Goal: Check status: Check status

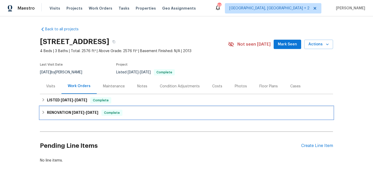
click at [69, 114] on h6 "RENOVATION [DATE] - [DATE]" at bounding box center [72, 113] width 51 height 6
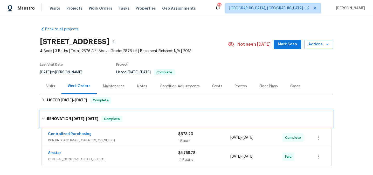
scroll to position [32, 0]
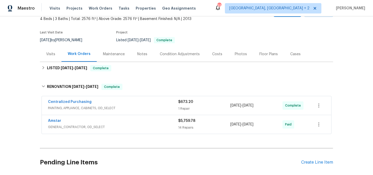
click at [114, 126] on span "GENERAL_CONTRACTOR, OD_SELECT" at bounding box center [113, 127] width 130 height 5
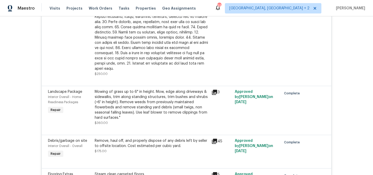
scroll to position [483, 0]
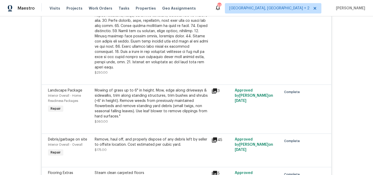
click at [146, 96] on div "Mowing of grass up to 6" in height. Mow, edge along driveways & sidewalks, trim…" at bounding box center [152, 103] width 114 height 31
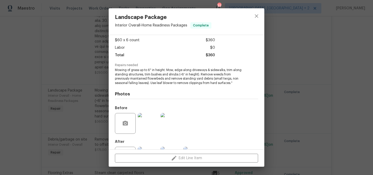
scroll to position [51, 0]
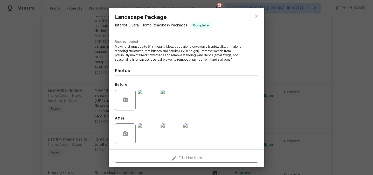
click at [148, 98] on img at bounding box center [148, 100] width 21 height 21
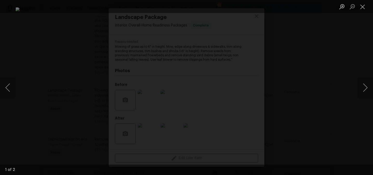
click at [356, 88] on div "Lightbox" at bounding box center [186, 87] width 373 height 175
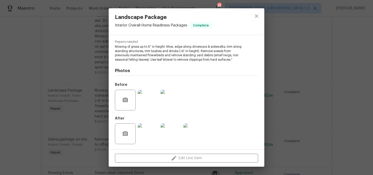
click at [150, 133] on img at bounding box center [148, 134] width 21 height 21
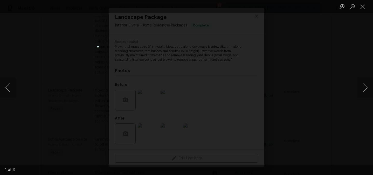
click at [318, 118] on div "Lightbox" at bounding box center [186, 87] width 373 height 175
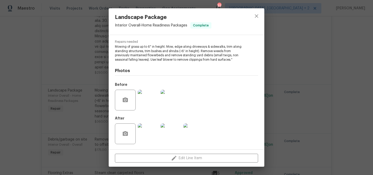
click at [318, 118] on div "Landscape Package Interior Overall - Home Readiness Packages Complete Vendor Am…" at bounding box center [186, 87] width 373 height 175
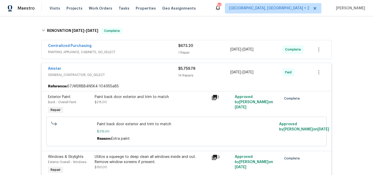
scroll to position [83, 0]
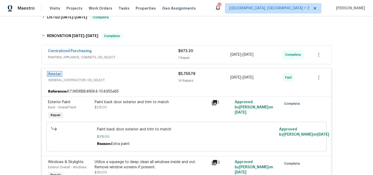
click at [52, 74] on link "Amstar" at bounding box center [54, 74] width 13 height 4
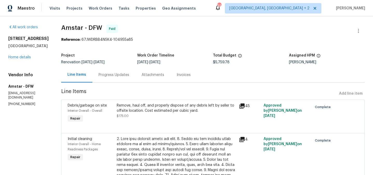
click at [103, 75] on div "Progress Updates" at bounding box center [114, 74] width 31 height 5
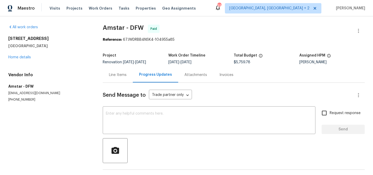
scroll to position [18, 0]
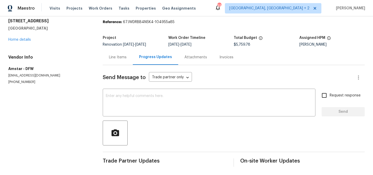
click at [115, 61] on div "Line Items" at bounding box center [118, 57] width 30 height 15
